Goal: Find specific page/section: Find specific page/section

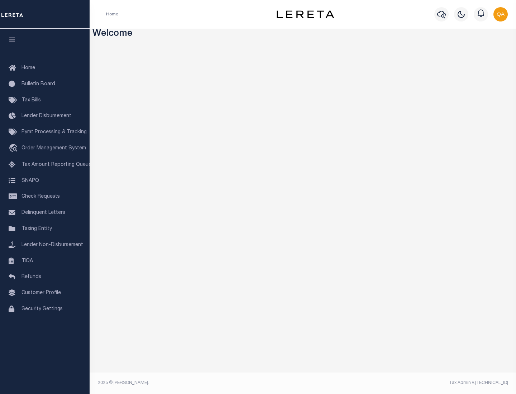
click at [45, 261] on link "TIQA" at bounding box center [45, 261] width 90 height 16
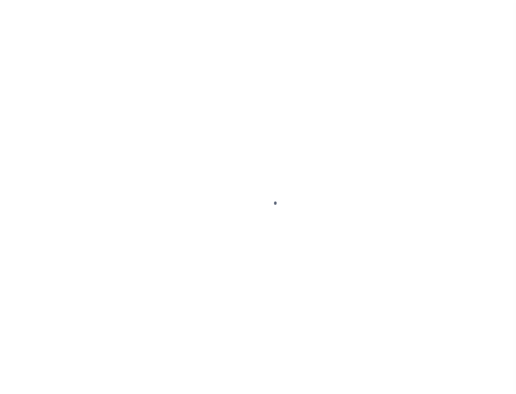
select select "200"
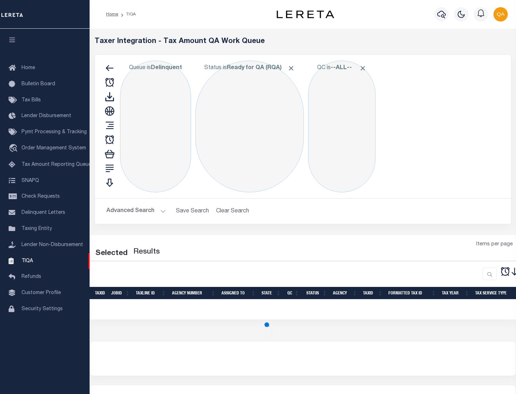
select select "200"
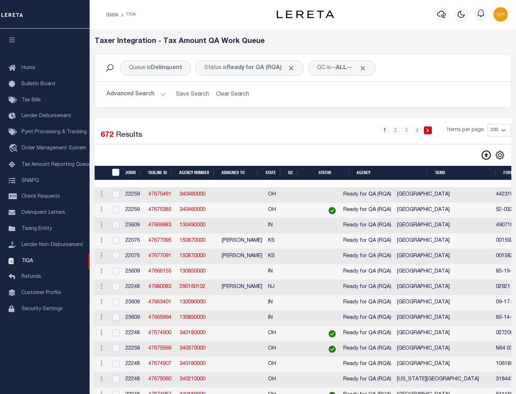
click at [294, 68] on span "Click to Remove" at bounding box center [292, 69] width 8 height 8
